Goal: Information Seeking & Learning: Learn about a topic

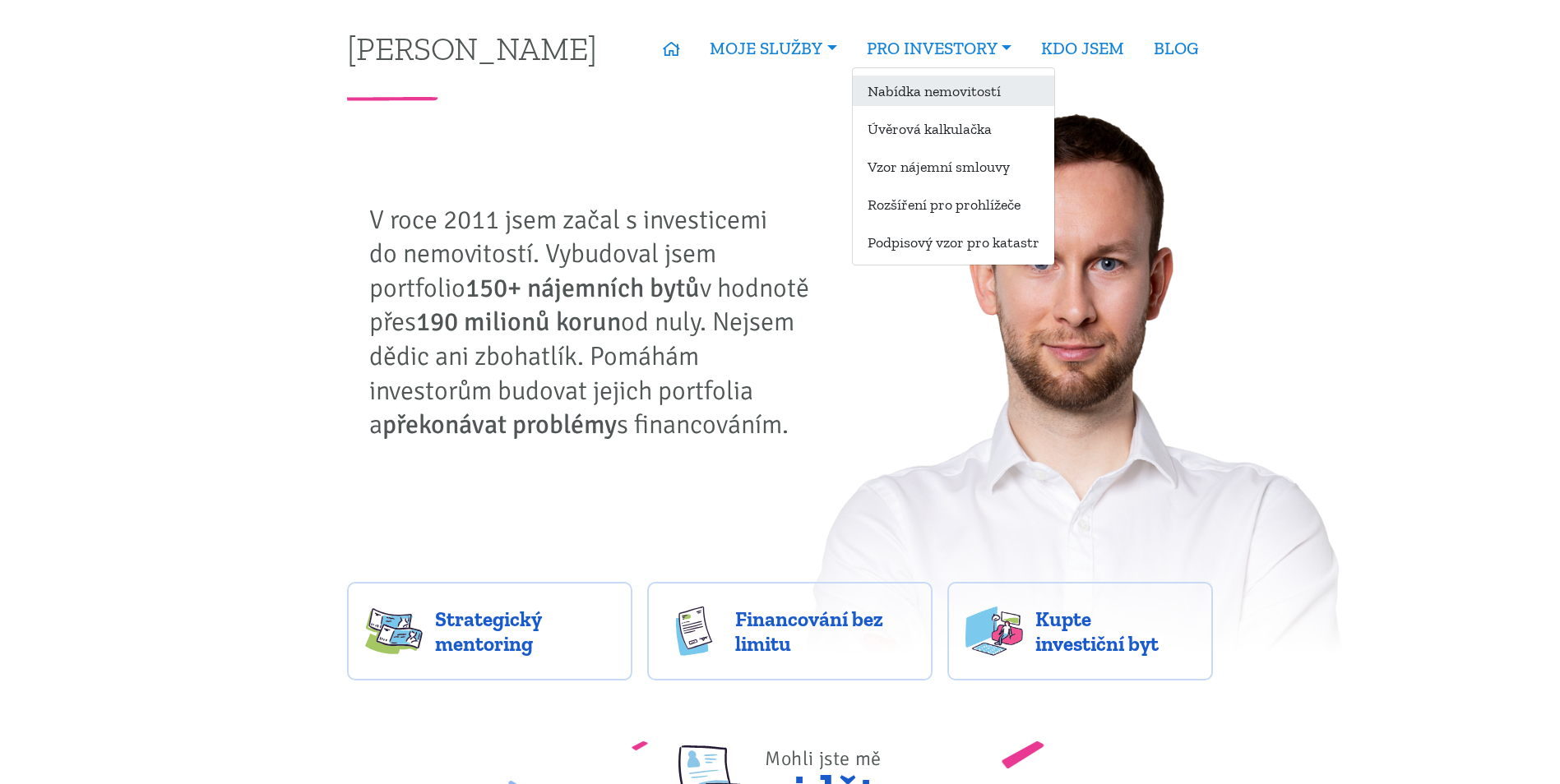
click at [955, 91] on link "Nabídka nemovitostí" at bounding box center [953, 91] width 202 height 30
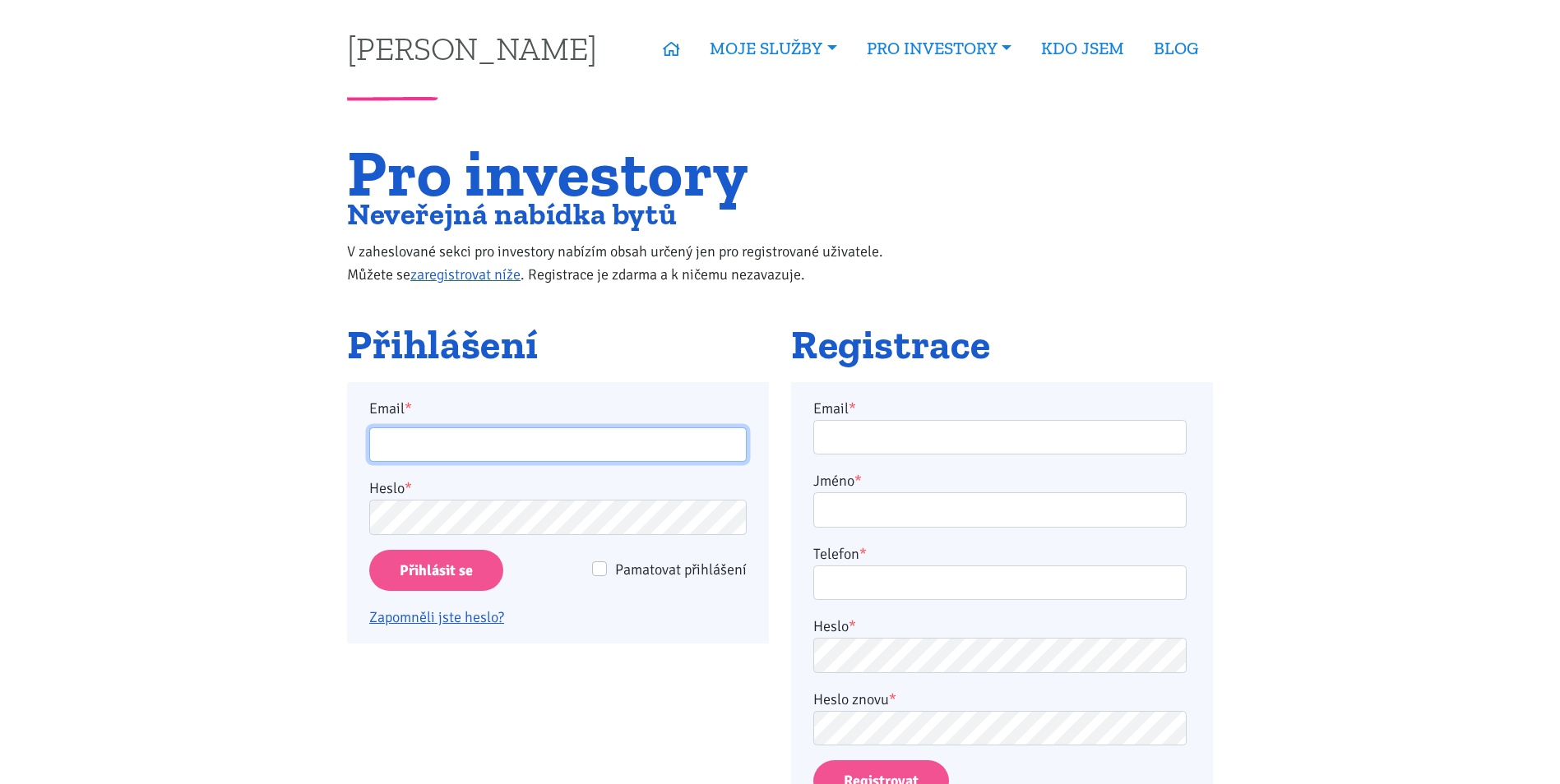
click at [448, 448] on input "Email *" at bounding box center [558, 444] width 377 height 35
type input "martinjakl88@gmail.com"
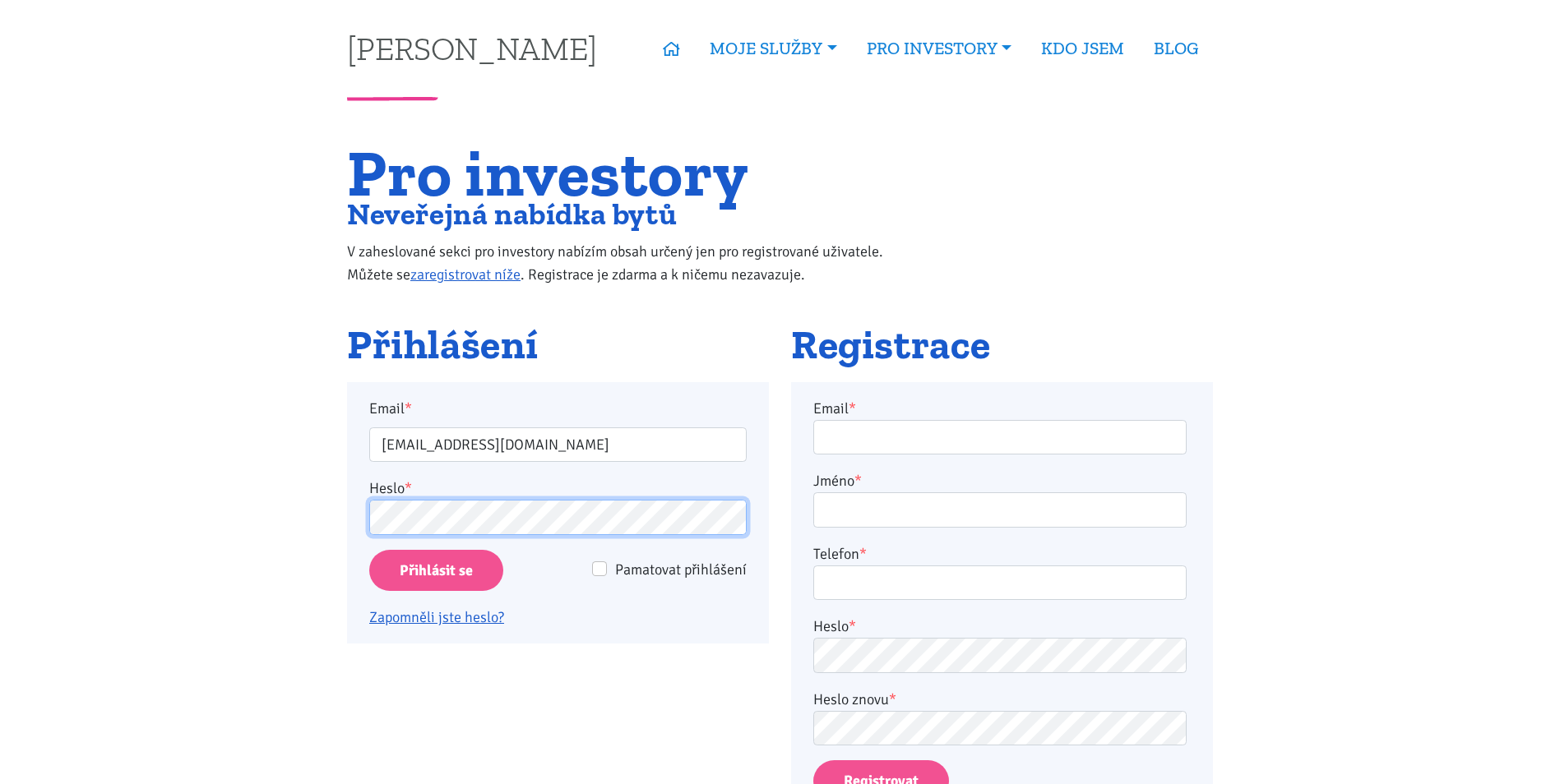
click at [369, 550] on input "Přihlásit se" at bounding box center [437, 571] width 134 height 42
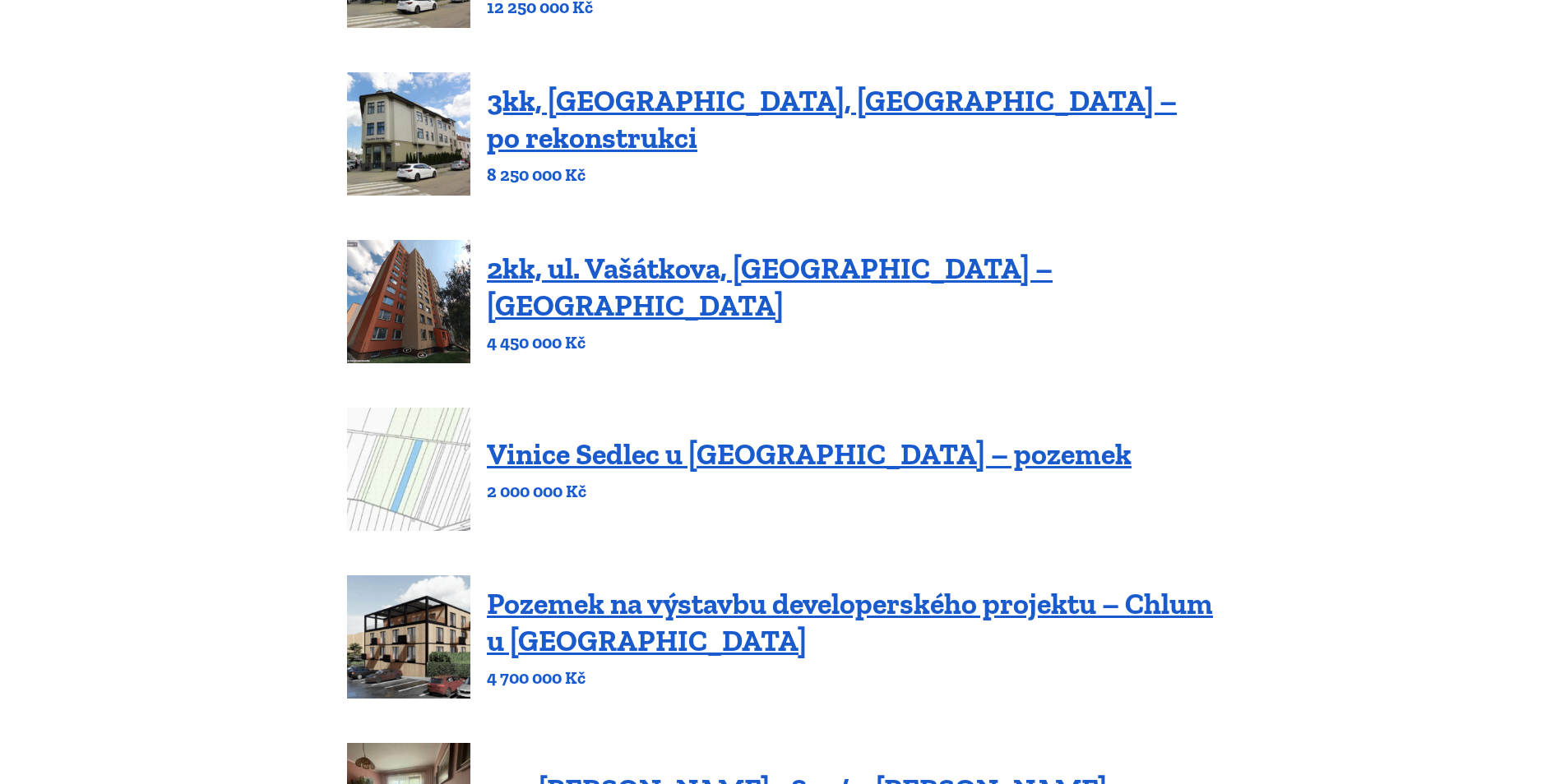
scroll to position [493, 0]
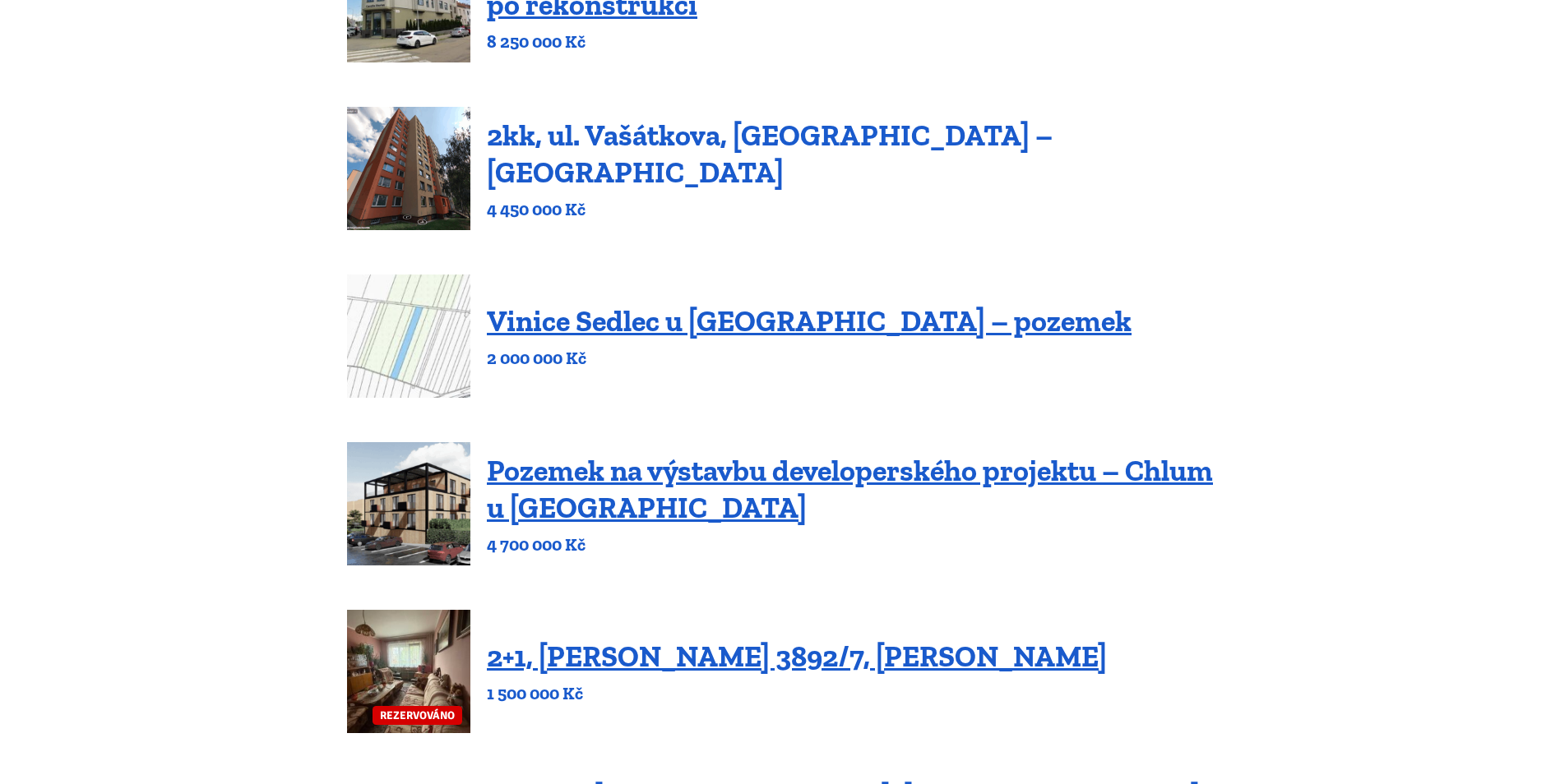
click at [704, 159] on link "2kk, ul. Vašátkova, Praha – Černý Most" at bounding box center [769, 153] width 565 height 72
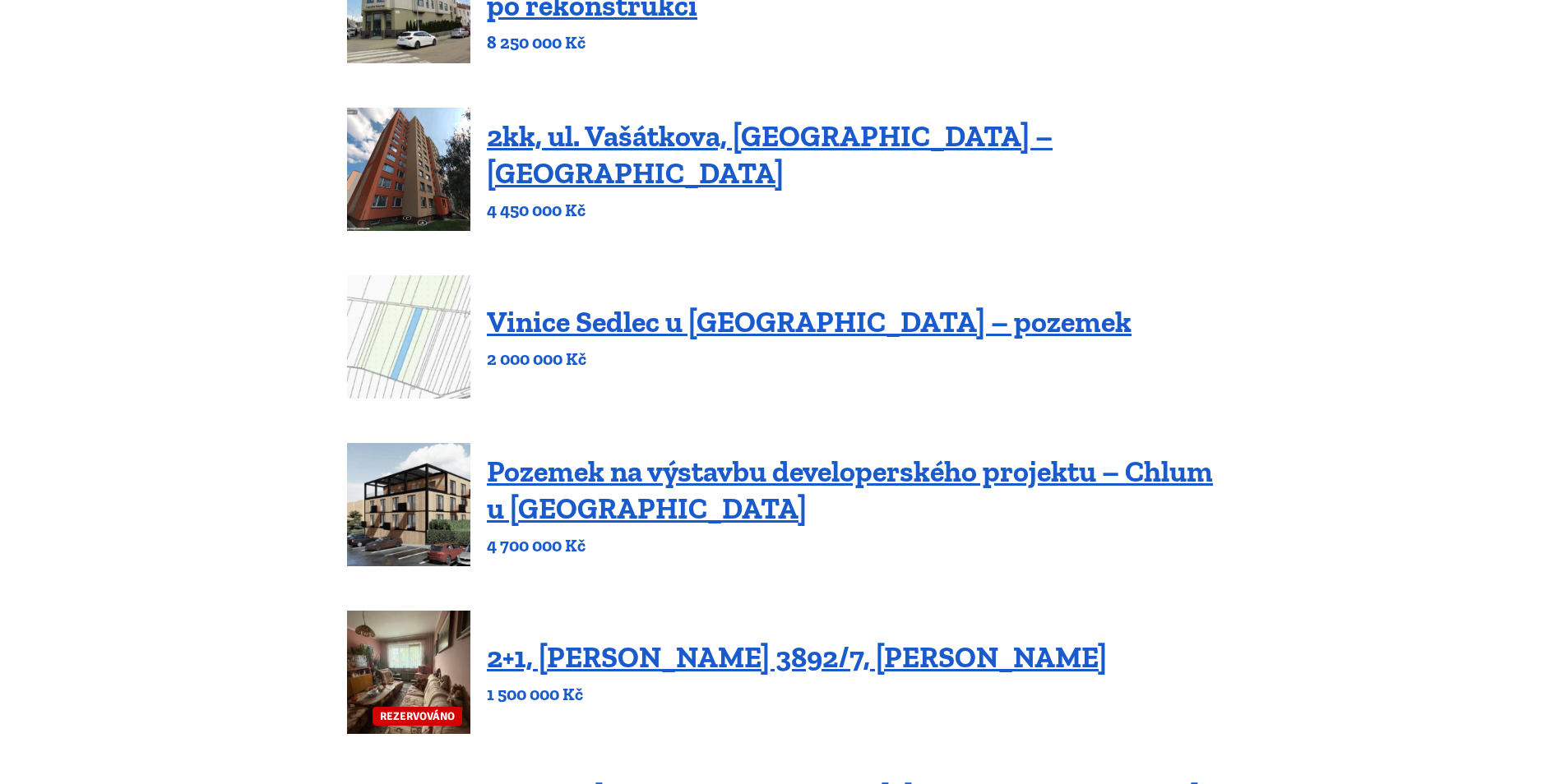
scroll to position [493, 0]
